Goal: Information Seeking & Learning: Learn about a topic

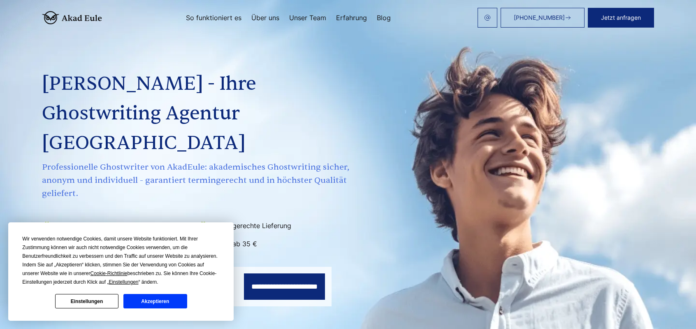
click at [163, 301] on button "Akzeptieren" at bounding box center [154, 301] width 63 height 14
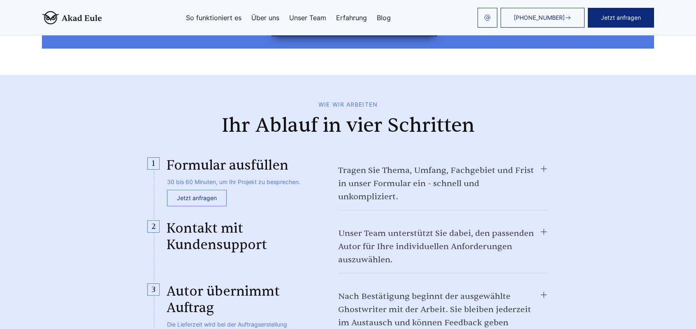
scroll to position [891, 0]
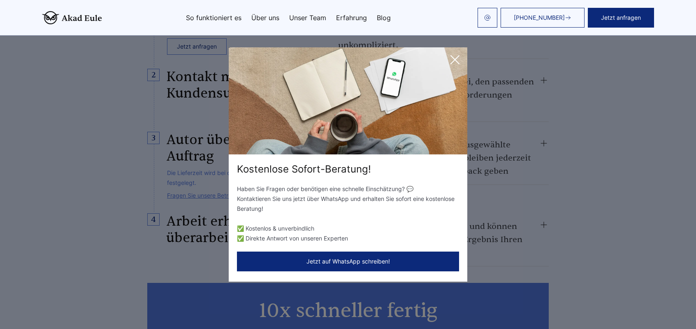
click at [450, 62] on icon at bounding box center [455, 59] width 16 height 16
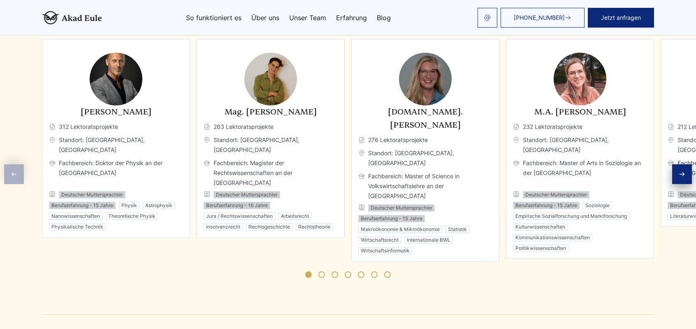
scroll to position [2194, 0]
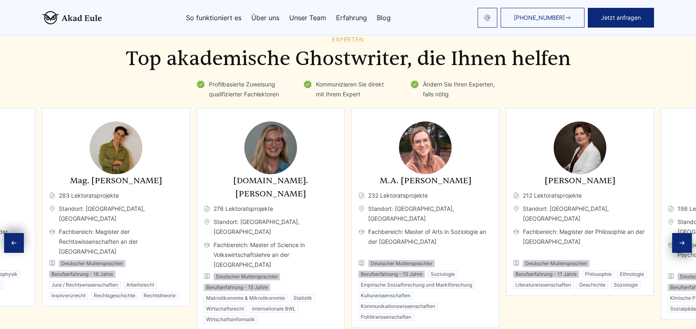
drag, startPoint x: 574, startPoint y: 289, endPoint x: 465, endPoint y: 289, distance: 109.0
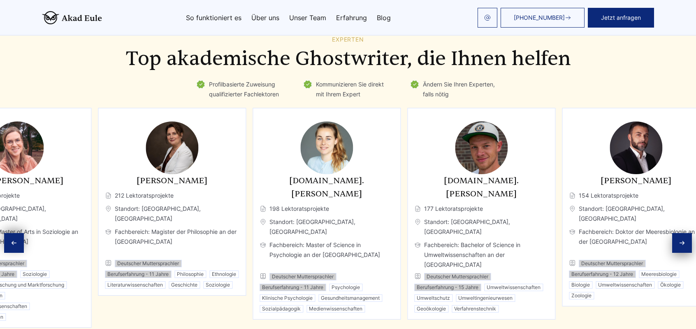
click at [162, 220] on div "[PERSON_NAME] 212 Lektoratsprojekte Standort: [GEOGRAPHIC_DATA], [GEOGRAPHIC_DA…" at bounding box center [172, 231] width 134 height 114
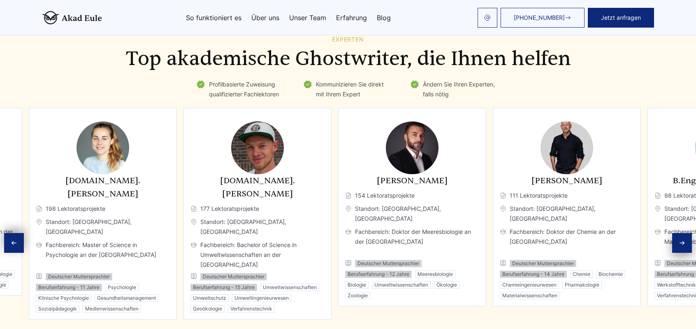
click at [347, 222] on div "[PERSON_NAME] 154 Lektoratsprojekte Standort: [GEOGRAPHIC_DATA], [GEOGRAPHIC_DA…" at bounding box center [412, 236] width 134 height 125
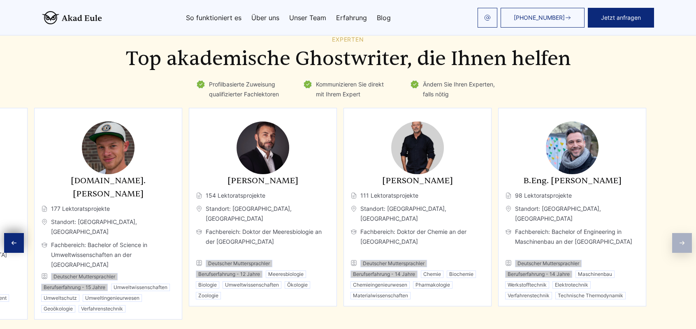
click at [343, 209] on div "[PERSON_NAME] 111 Lektoratsprojekte Standort: [GEOGRAPHIC_DATA], [GEOGRAPHIC_DA…" at bounding box center [417, 207] width 148 height 198
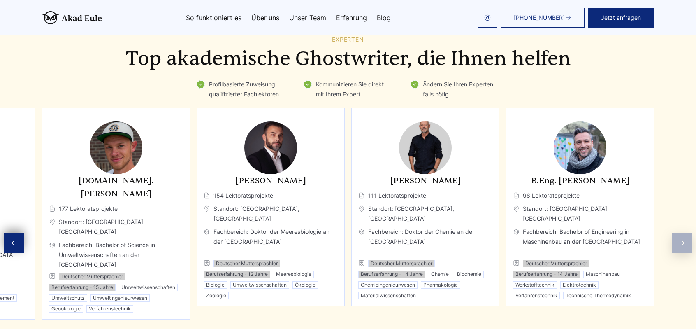
click at [338, 186] on div "[PERSON_NAME] 154 Lektoratsprojekte Standort: [GEOGRAPHIC_DATA], [GEOGRAPHIC_DA…" at bounding box center [271, 236] width 134 height 125
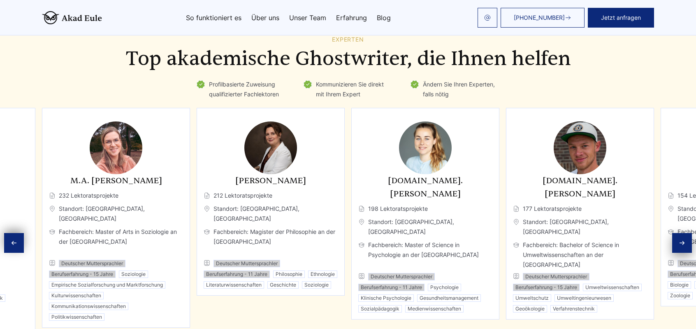
click at [338, 227] on span "Fachbereich: Magister der Philosophie an der [GEOGRAPHIC_DATA]" at bounding box center [271, 242] width 134 height 30
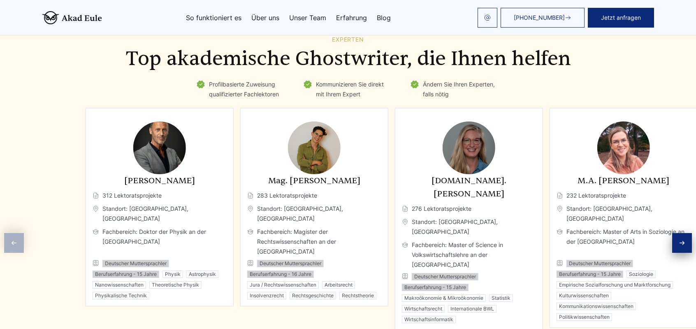
click at [466, 189] on div "[PERSON_NAME] 312 Lektoratsprojekte Standort: [GEOGRAPHIC_DATA], [GEOGRAPHIC_DA…" at bounding box center [392, 219] width 612 height 222
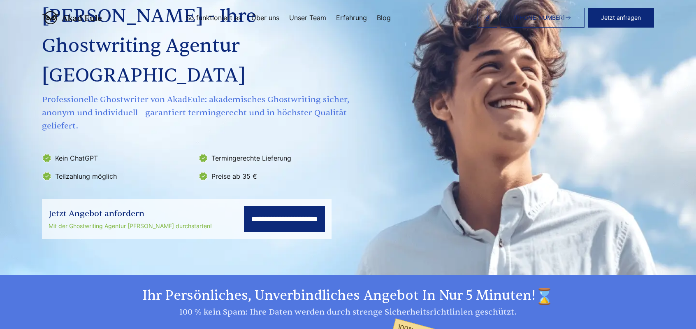
scroll to position [68, 0]
